Goal: Use online tool/utility: Utilize a website feature to perform a specific function

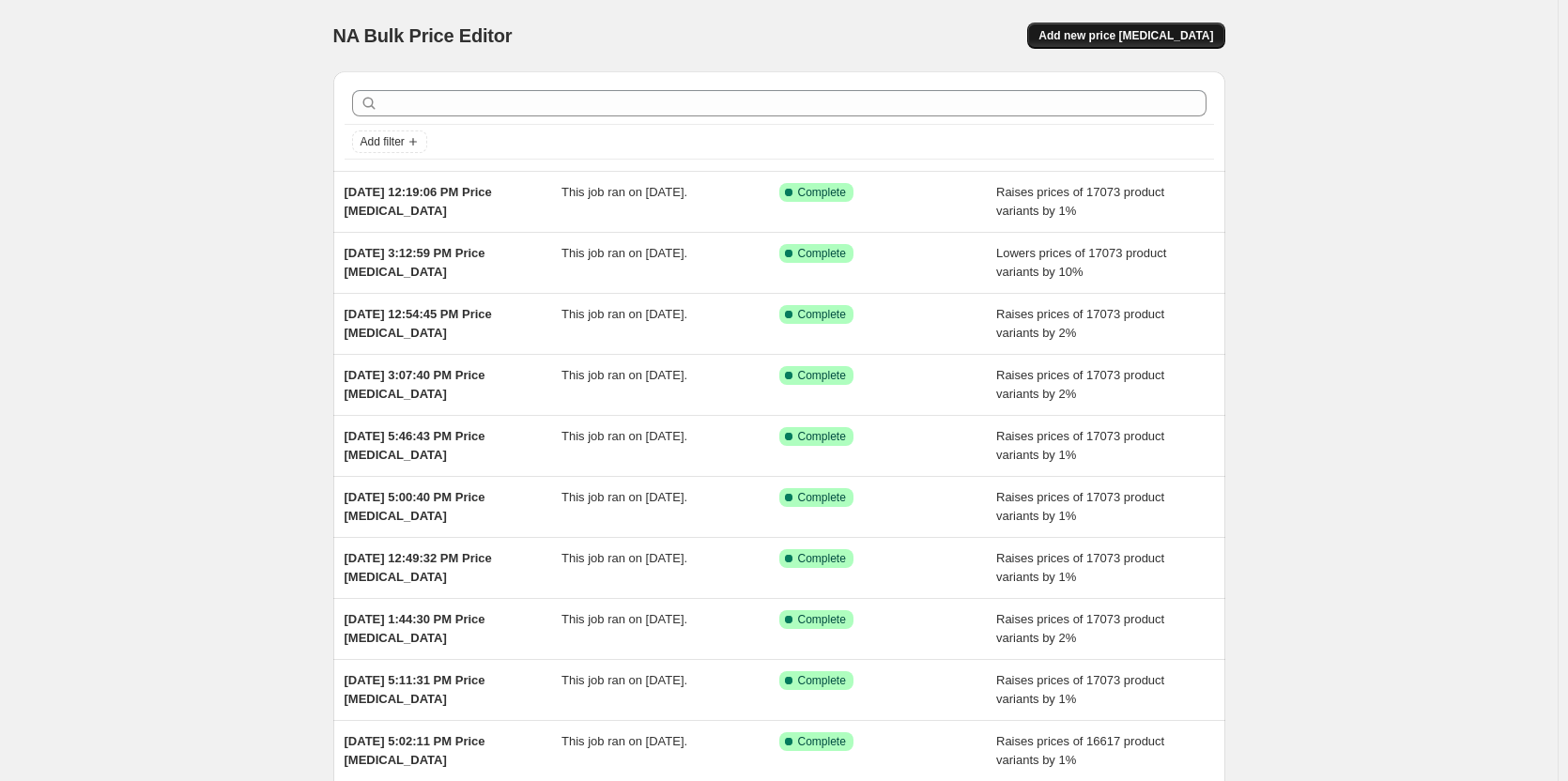
click at [1155, 39] on span "Add new price change job" at bounding box center [1125, 35] width 174 height 15
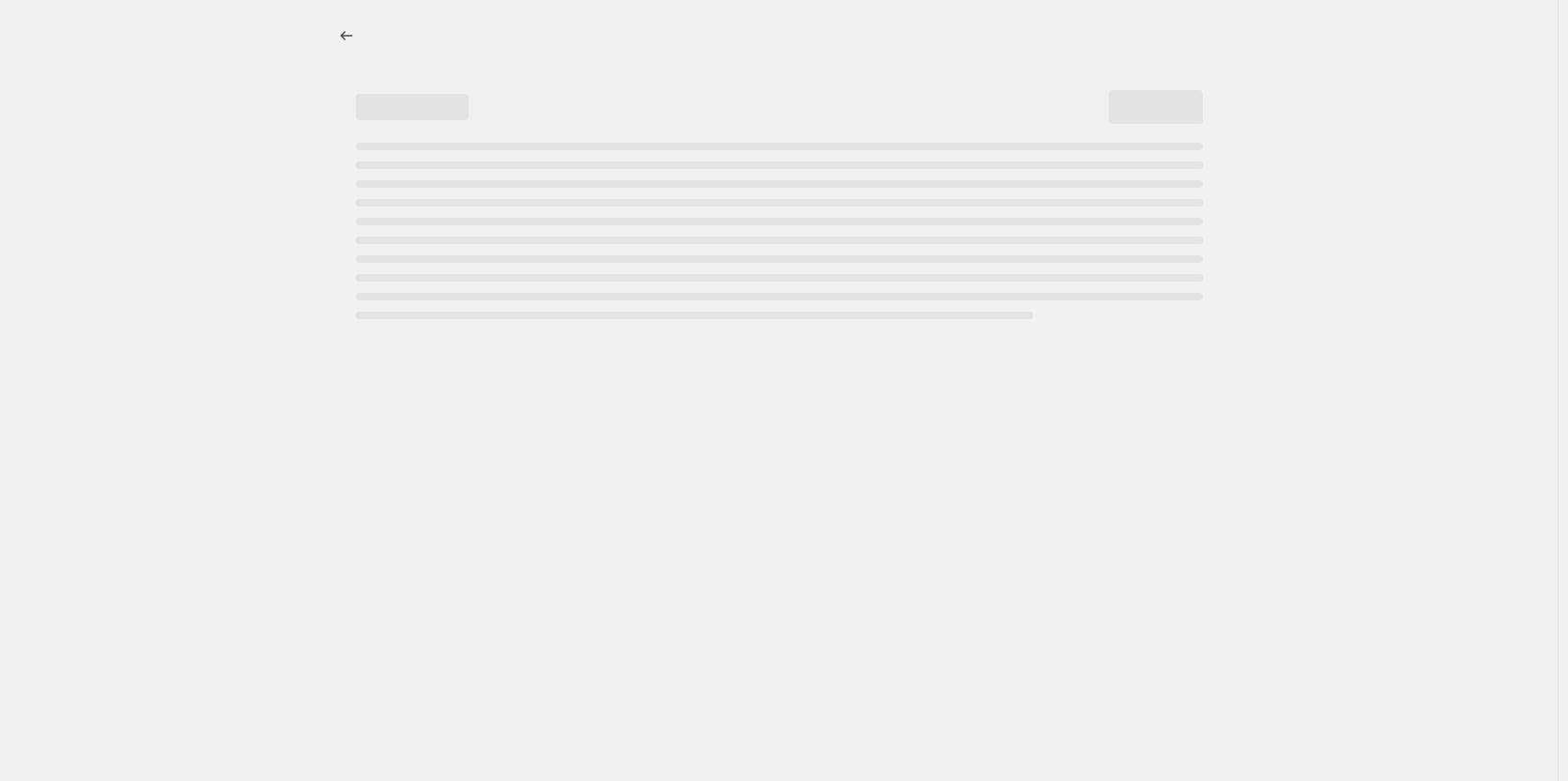
select select "percentage"
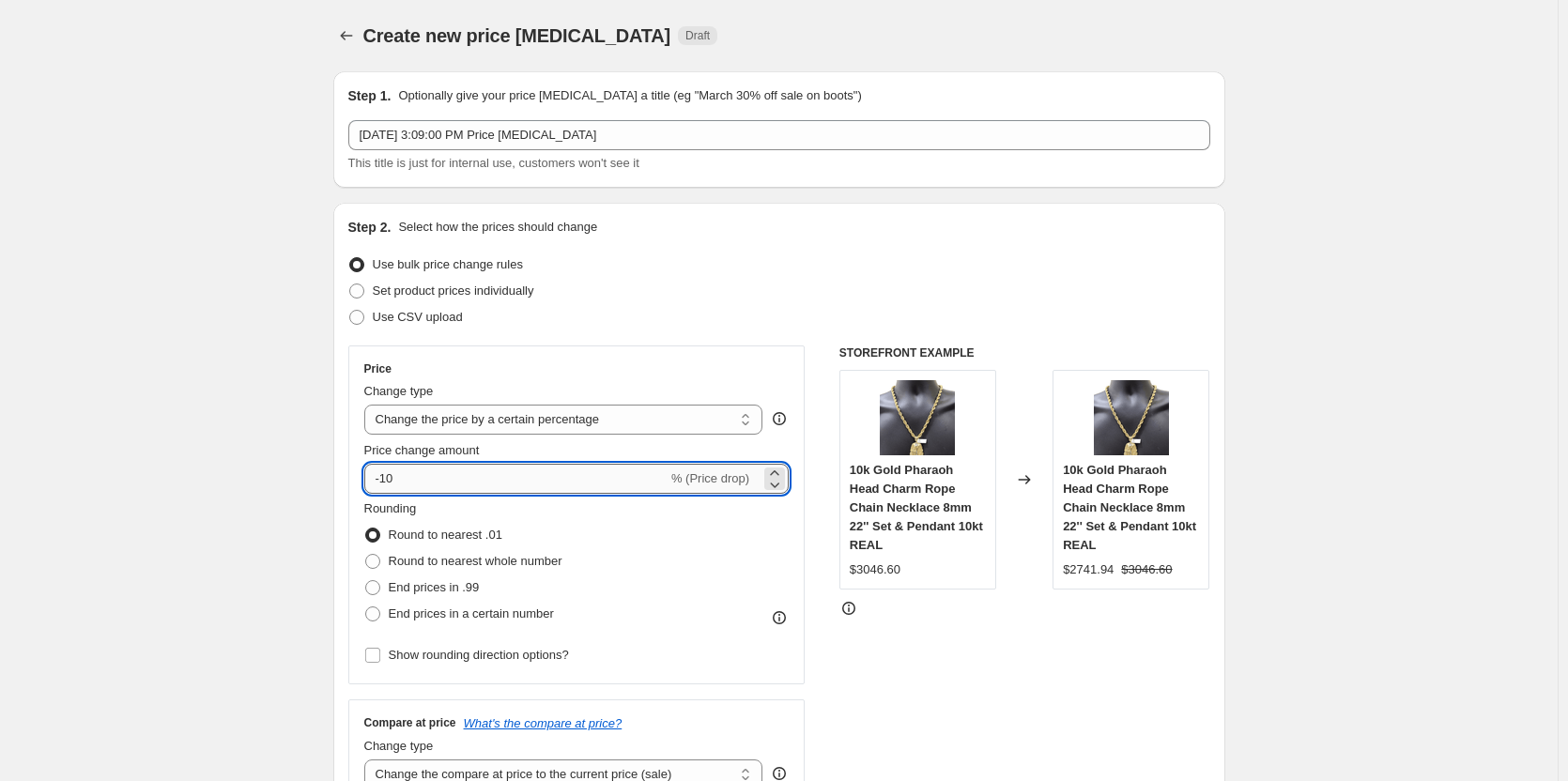
click at [437, 481] on input "-10" at bounding box center [515, 479] width 303 height 30
click at [436, 481] on input "-10" at bounding box center [515, 479] width 303 height 30
type input "1"
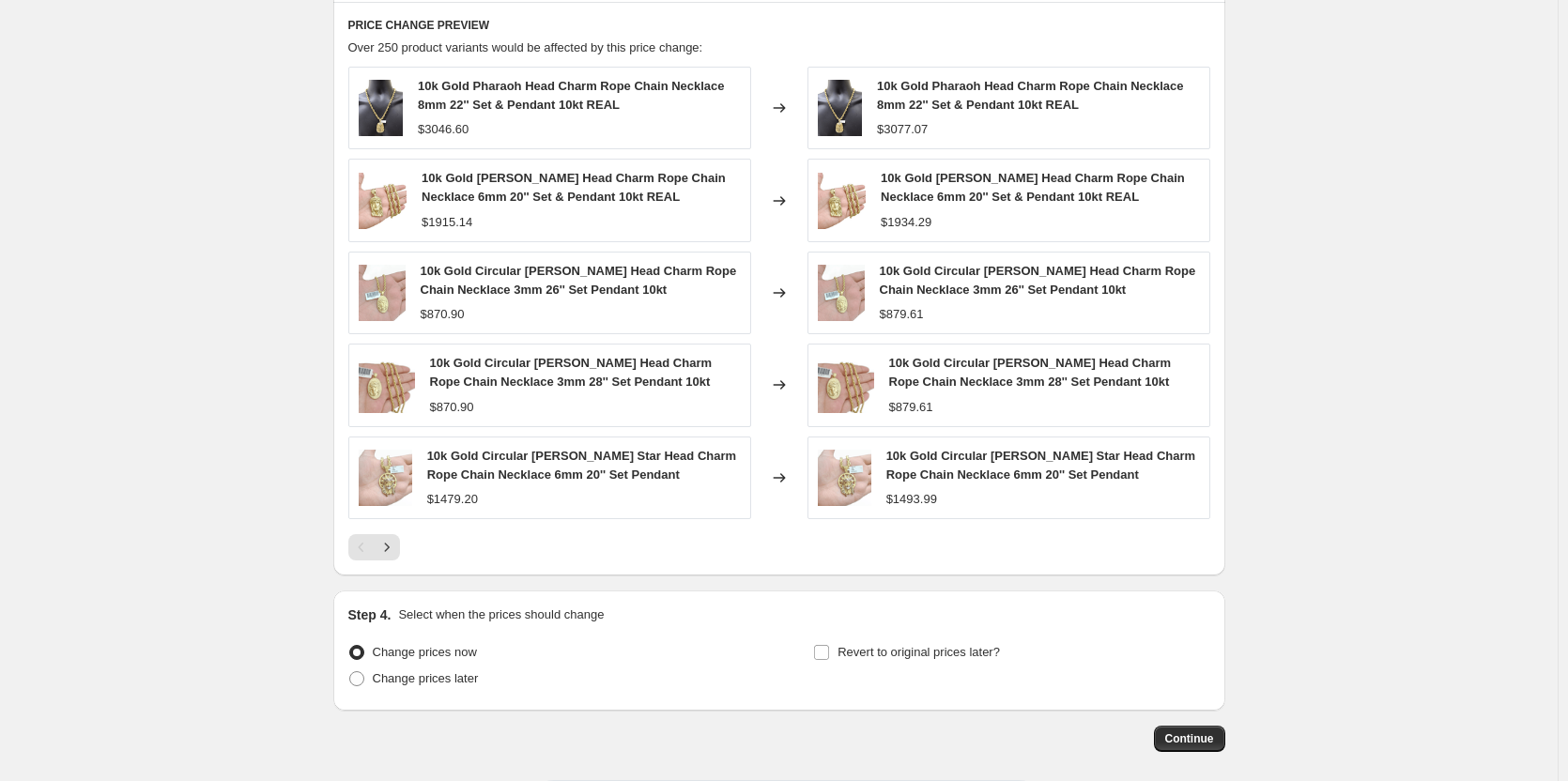
scroll to position [1127, 0]
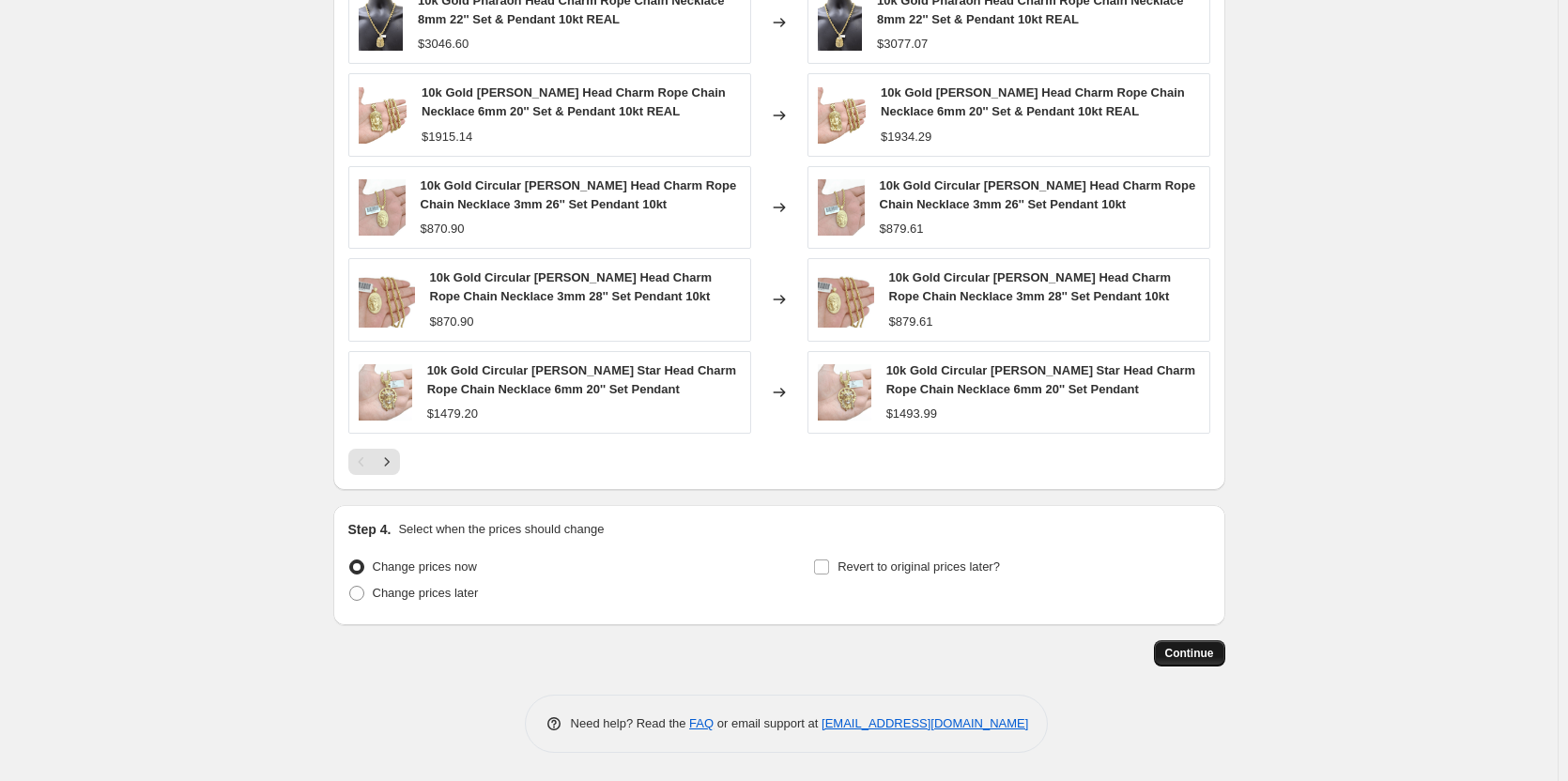
click at [1190, 647] on span "Continue" at bounding box center [1188, 653] width 49 height 15
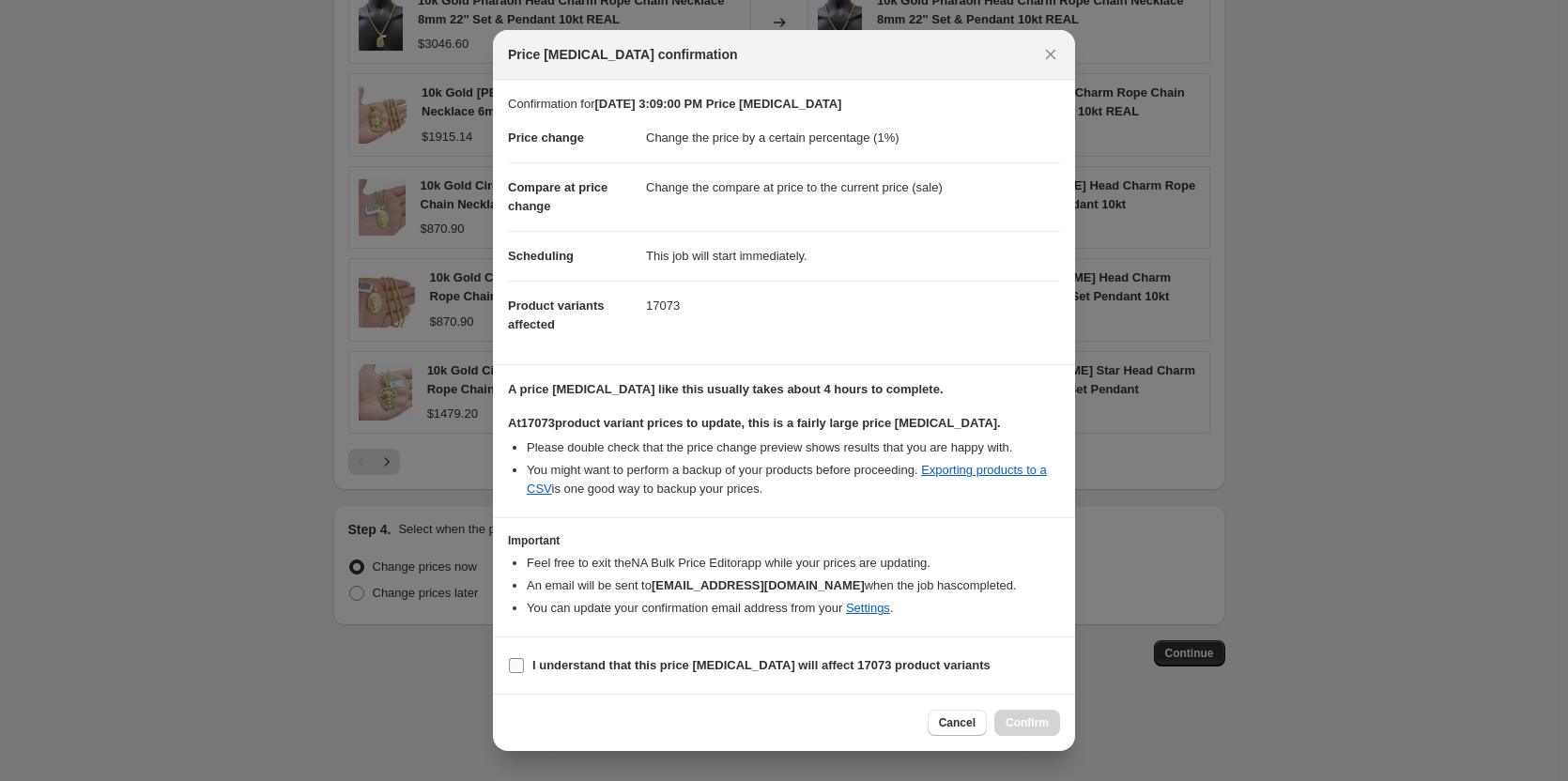
click at [510, 665] on input "I understand that this price change job will affect 17073 product variants" at bounding box center [515, 665] width 15 height 15
checkbox input "true"
click at [1050, 721] on button "Confirm" at bounding box center [1027, 723] width 65 height 27
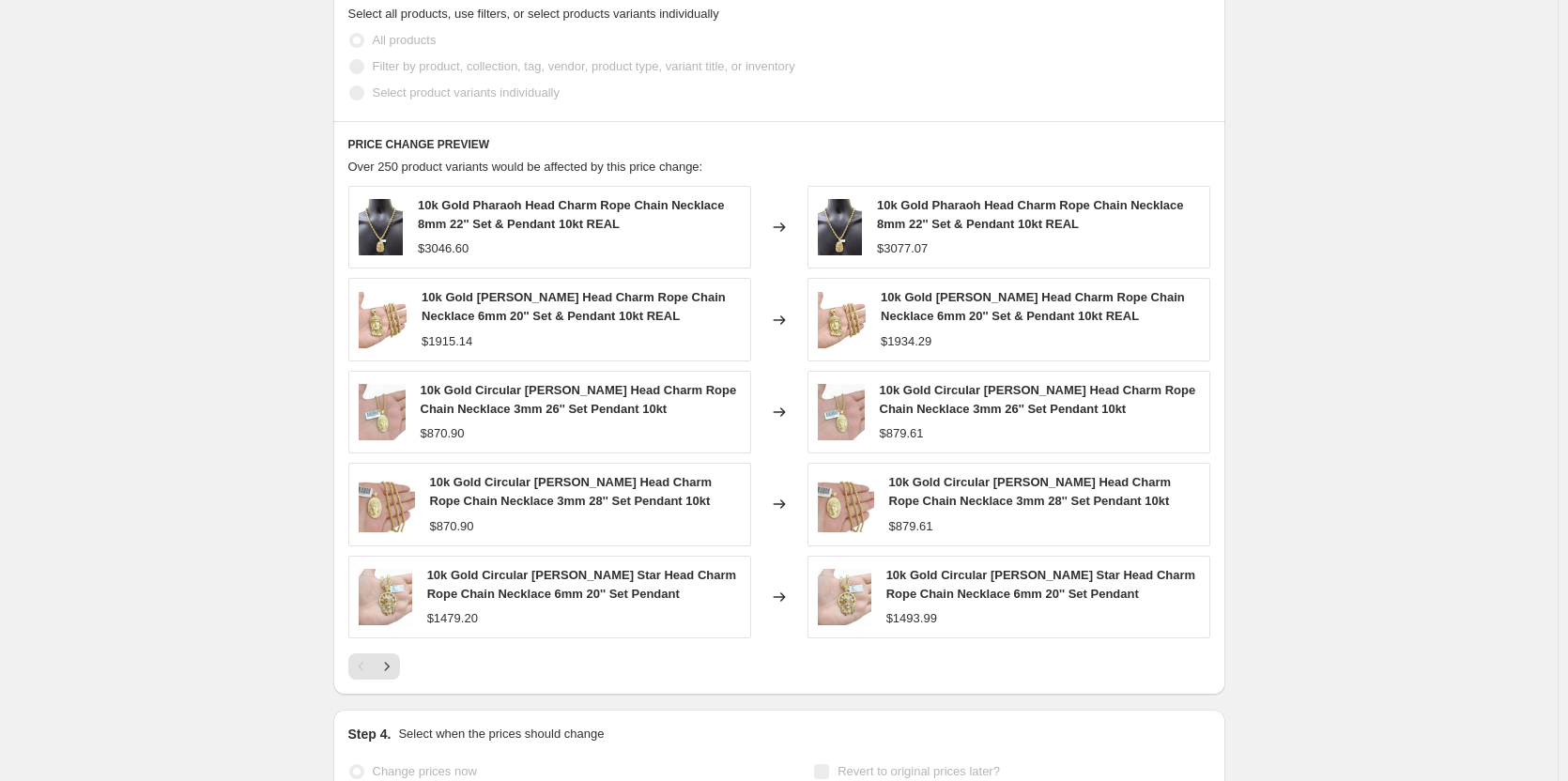
scroll to position [800, 0]
